Goal: Task Accomplishment & Management: Use online tool/utility

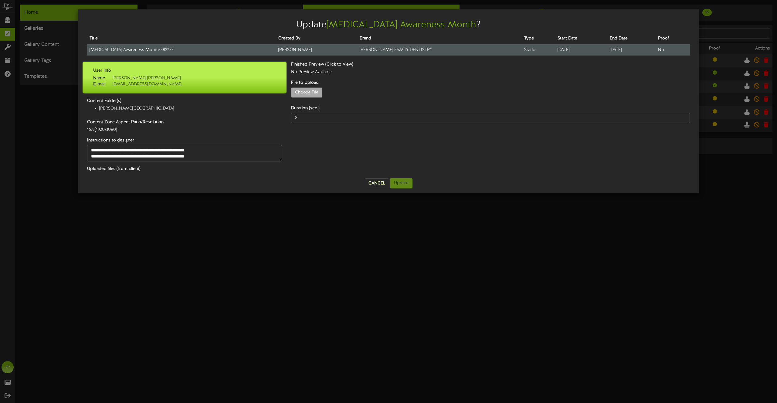
click at [133, 46] on td "[MEDICAL_DATA] Awareness Month - 382533" at bounding box center [181, 49] width 189 height 11
copy tr "[MEDICAL_DATA] Awareness Month - 382533"
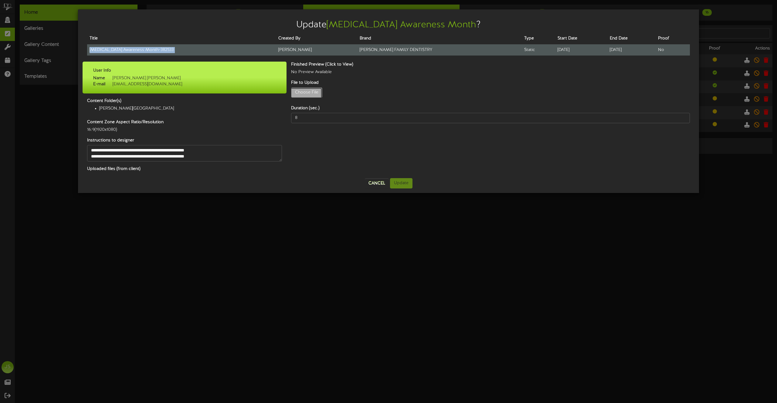
type input "**********"
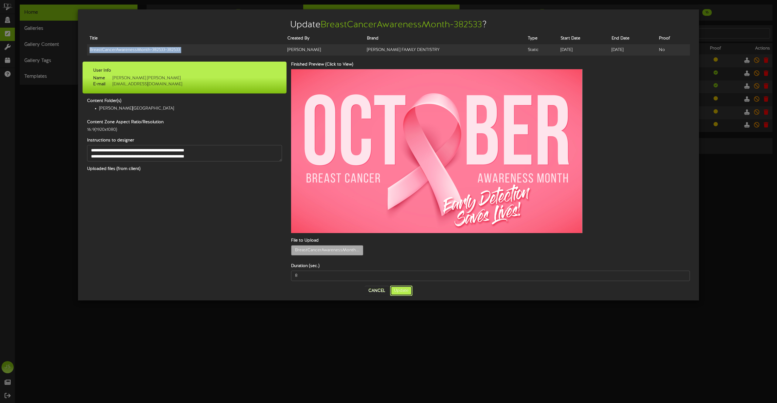
click at [406, 286] on button "Update" at bounding box center [401, 291] width 22 height 10
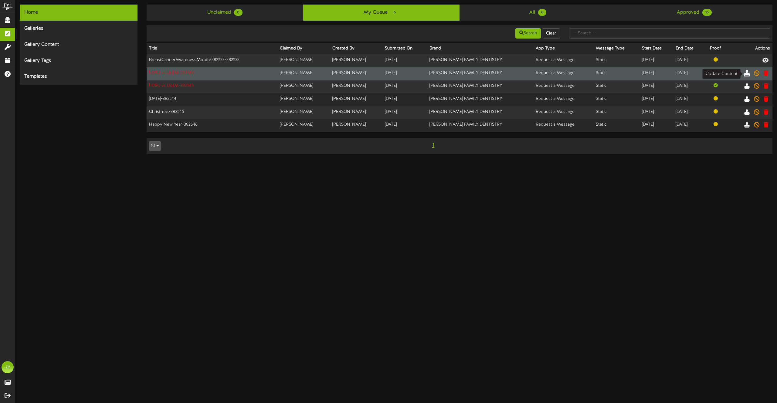
click at [747, 75] on icon at bounding box center [746, 72] width 7 height 7
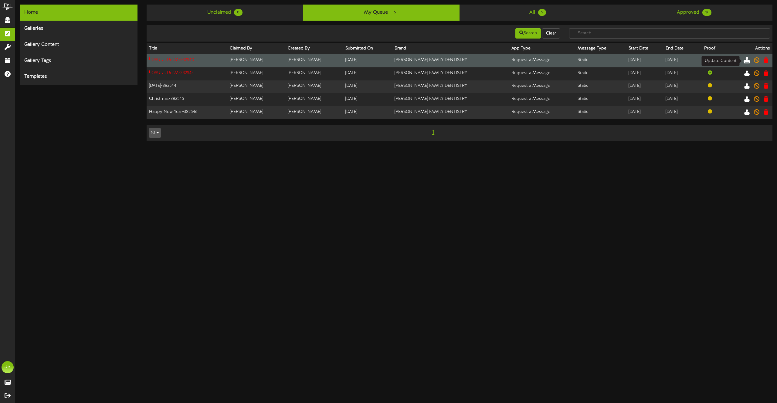
click at [744, 60] on icon at bounding box center [746, 59] width 7 height 7
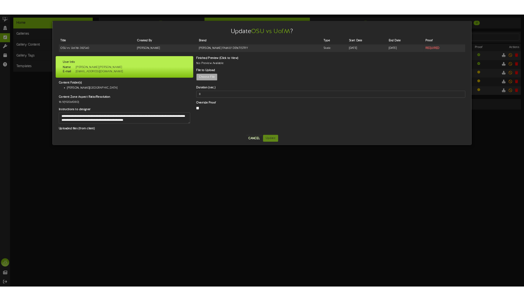
scroll to position [3, 0]
